Goal: Information Seeking & Learning: Learn about a topic

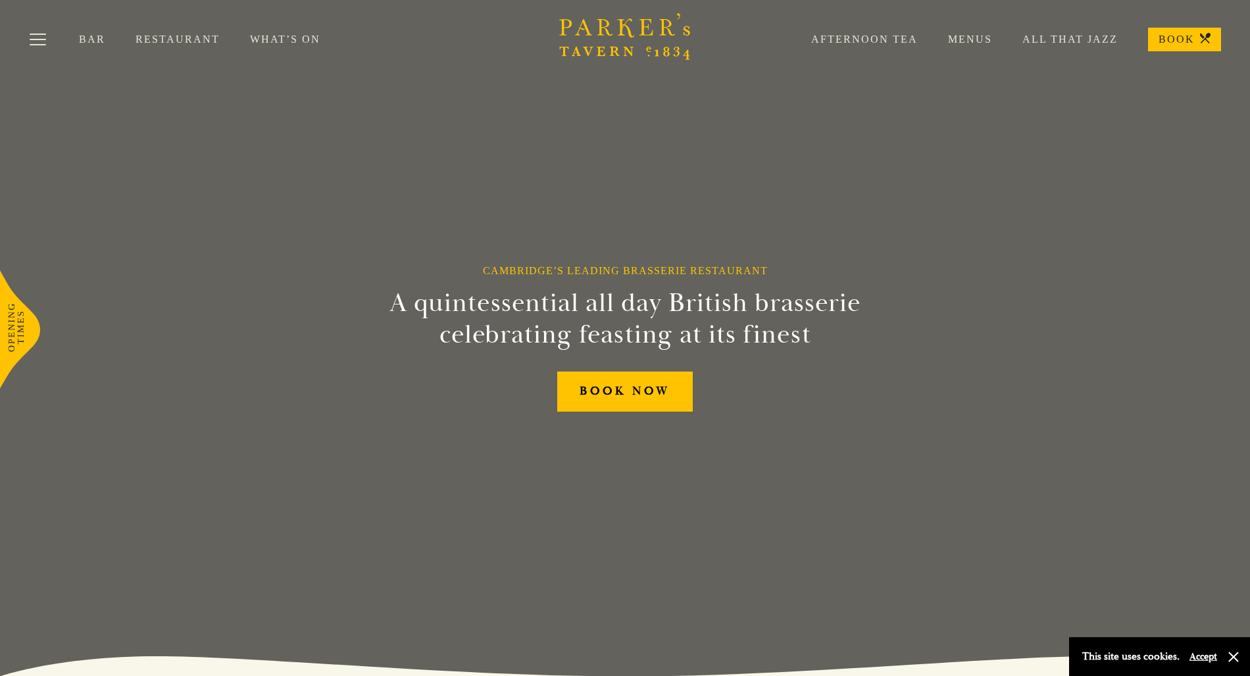
click at [981, 37] on link "Menus" at bounding box center [955, 39] width 74 height 13
click at [968, 38] on link "Menus" at bounding box center [955, 39] width 74 height 13
click at [82, 39] on link "Bar" at bounding box center [107, 39] width 57 height 13
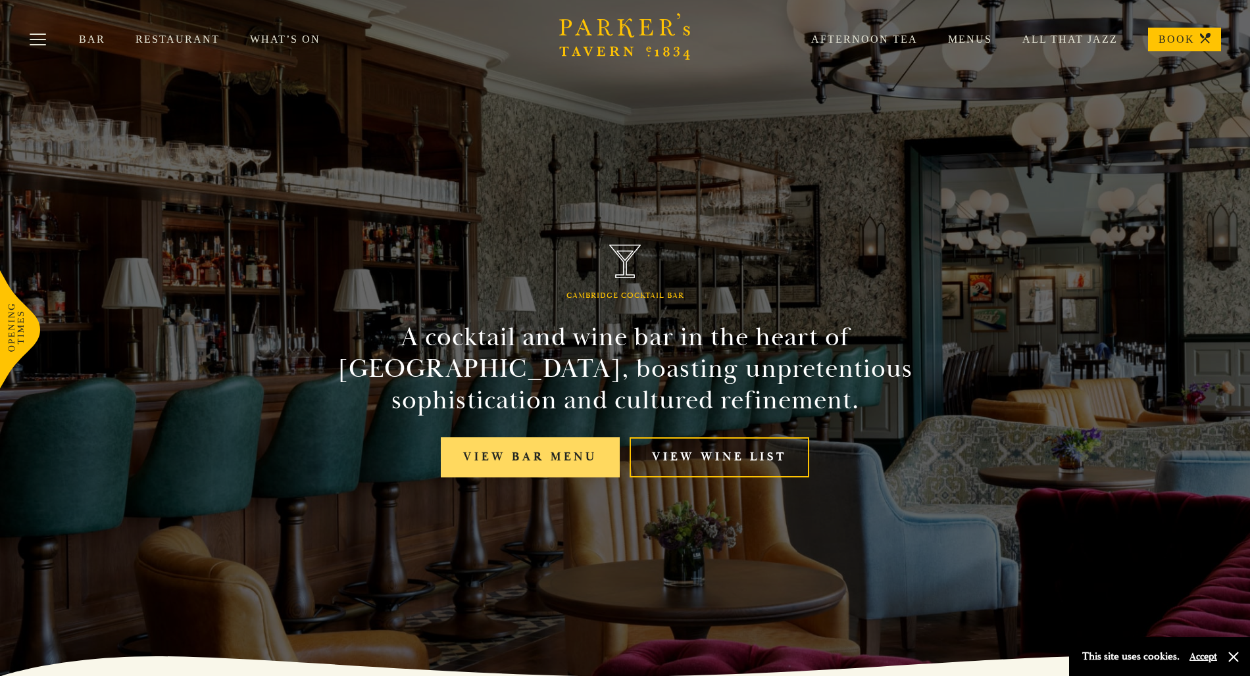
click at [492, 460] on link "View bar menu" at bounding box center [530, 457] width 179 height 40
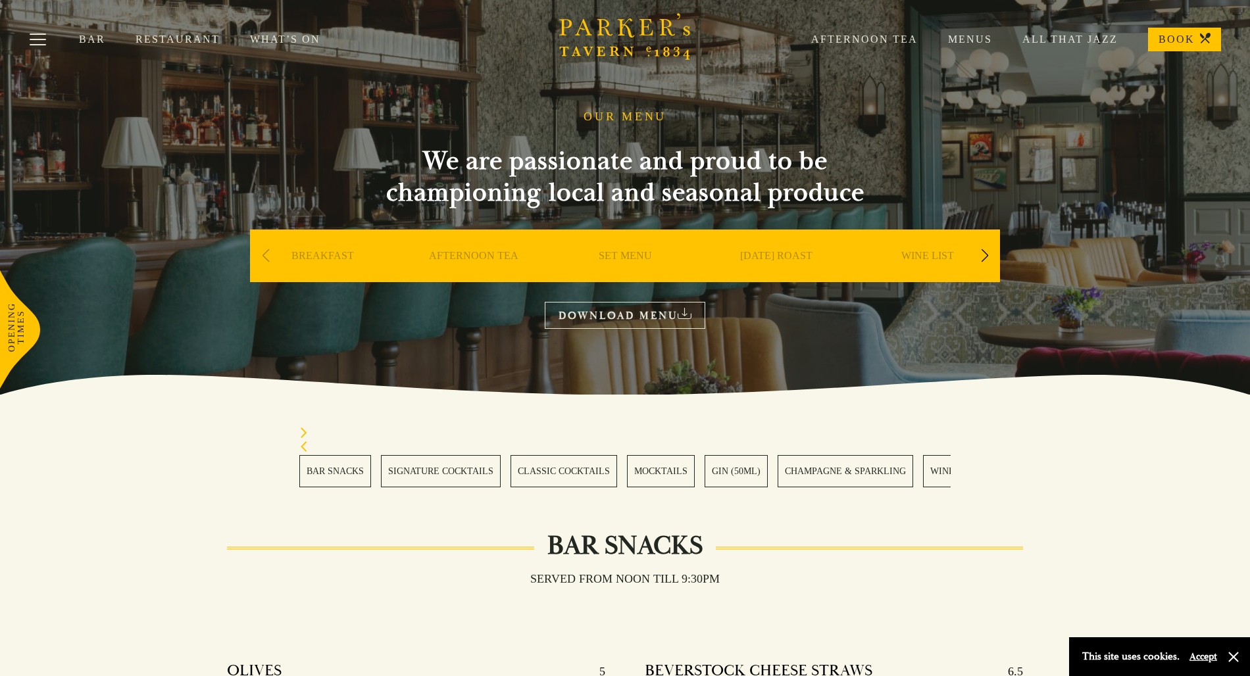
click at [764, 255] on link "SUNDAY ROAST" at bounding box center [776, 275] width 72 height 53
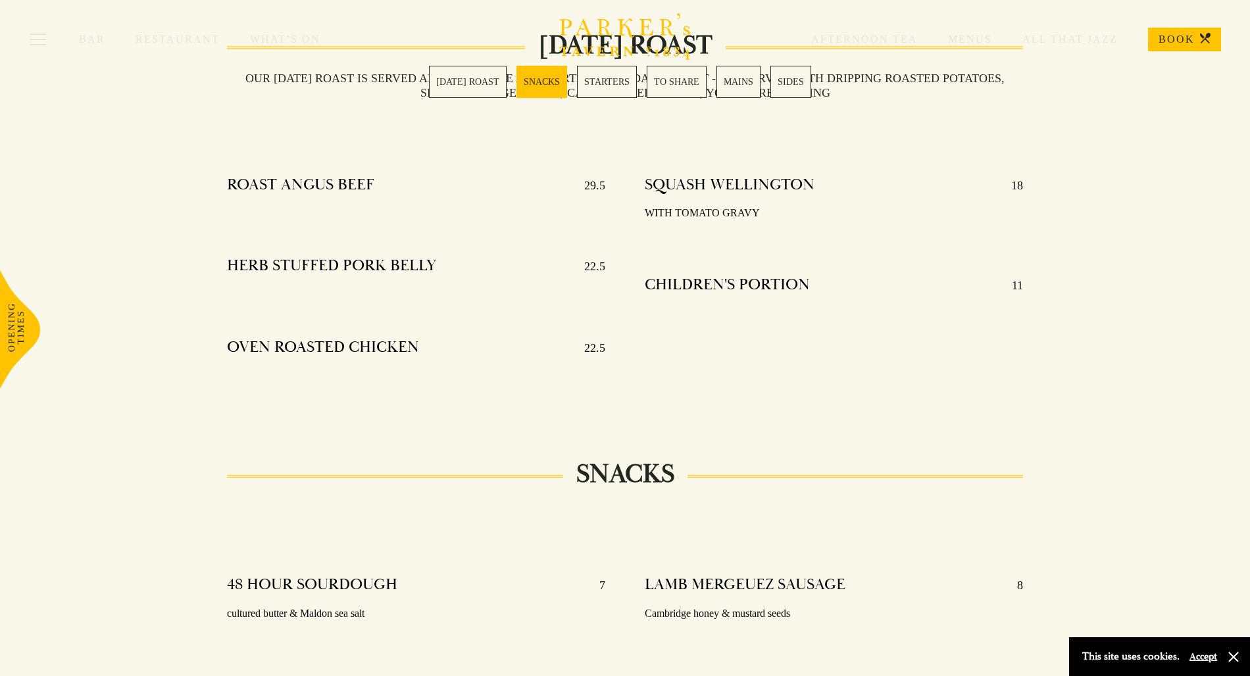
scroll to position [509, 0]
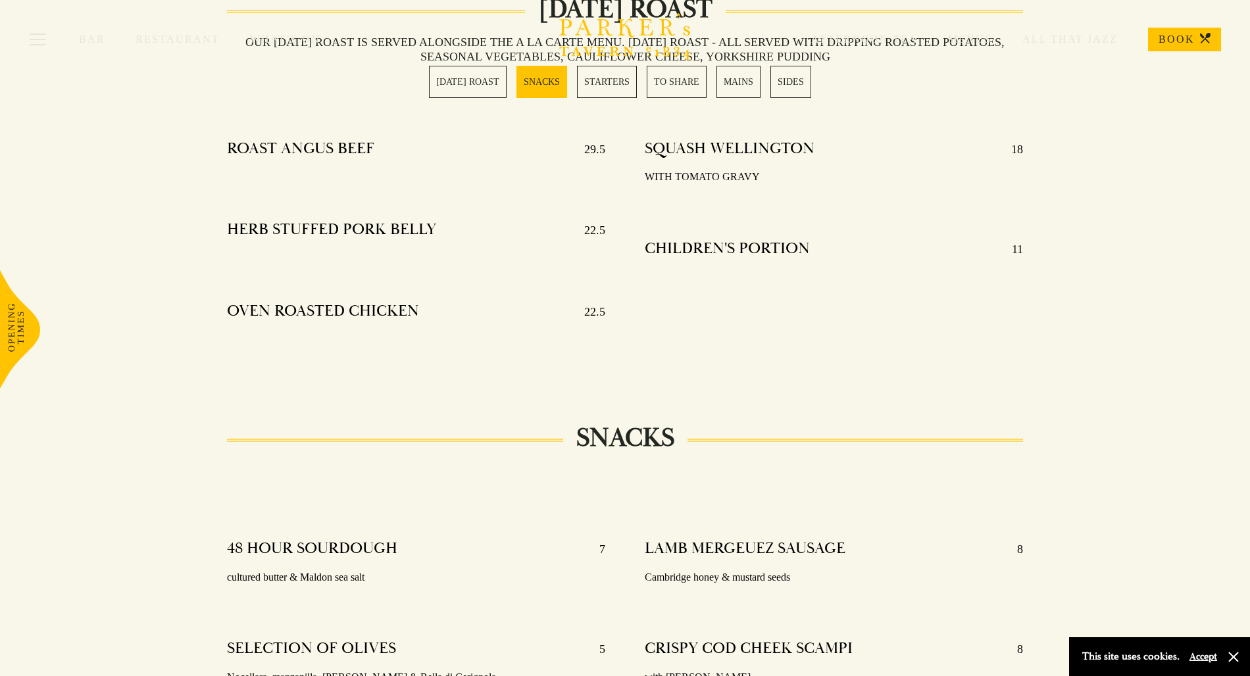
click at [470, 86] on link "[DATE] ROAST" at bounding box center [468, 82] width 78 height 32
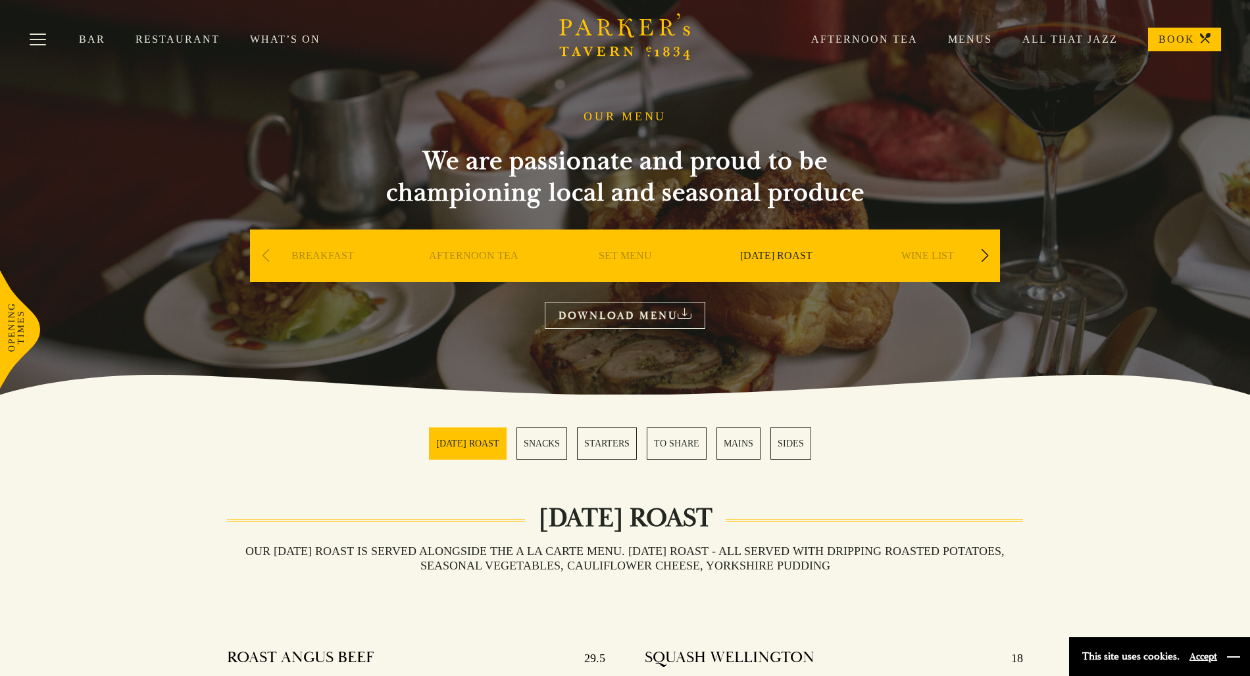
click at [1233, 655] on button "button" at bounding box center [1233, 657] width 13 height 13
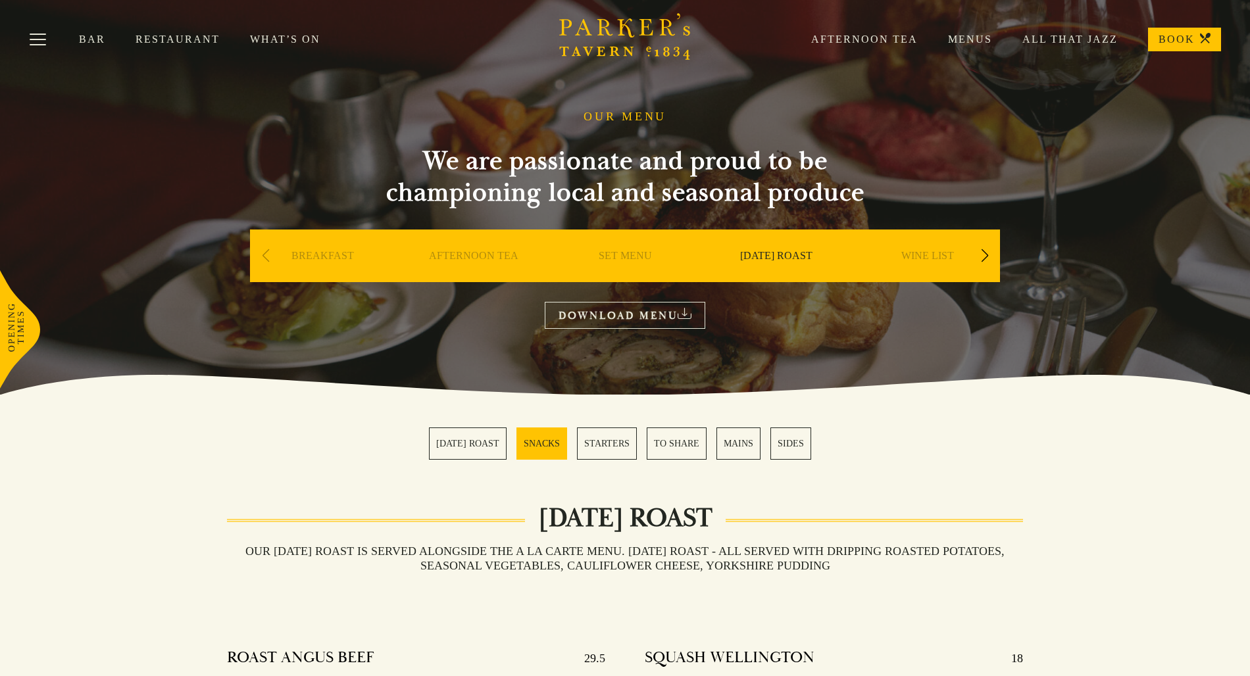
scroll to position [509, 0]
